Goal: Information Seeking & Learning: Check status

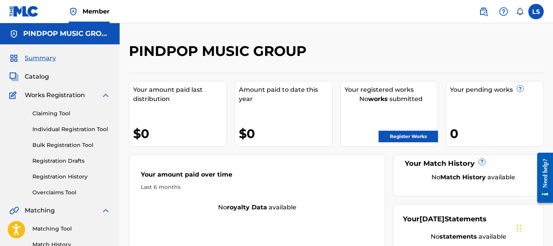
click at [65, 175] on link "Registration History" at bounding box center [71, 177] width 78 height 8
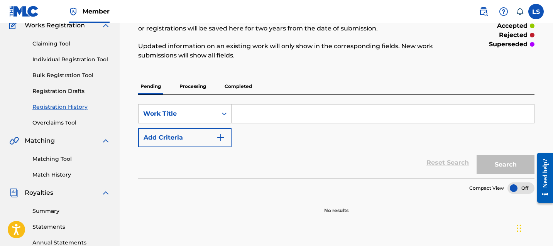
scroll to position [63, 0]
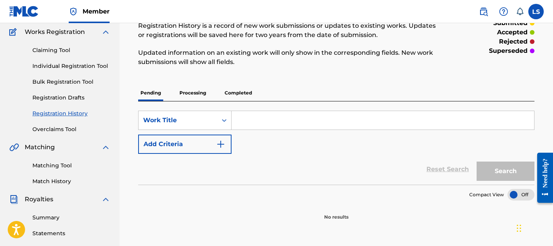
click at [235, 97] on p "Completed" at bounding box center [238, 93] width 32 height 16
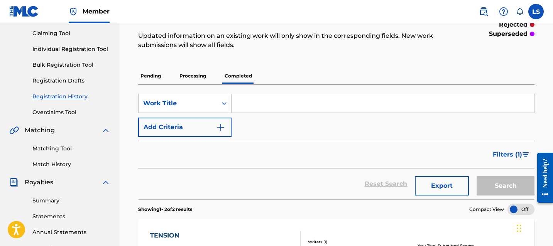
scroll to position [66, 0]
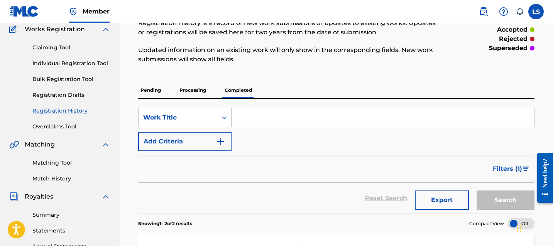
click at [200, 93] on p "Processing" at bounding box center [192, 90] width 31 height 16
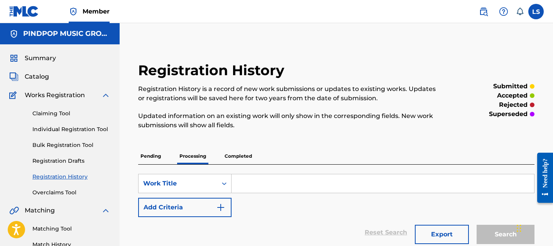
click at [242, 160] on p "Completed" at bounding box center [238, 156] width 32 height 16
